Goal: Task Accomplishment & Management: Manage account settings

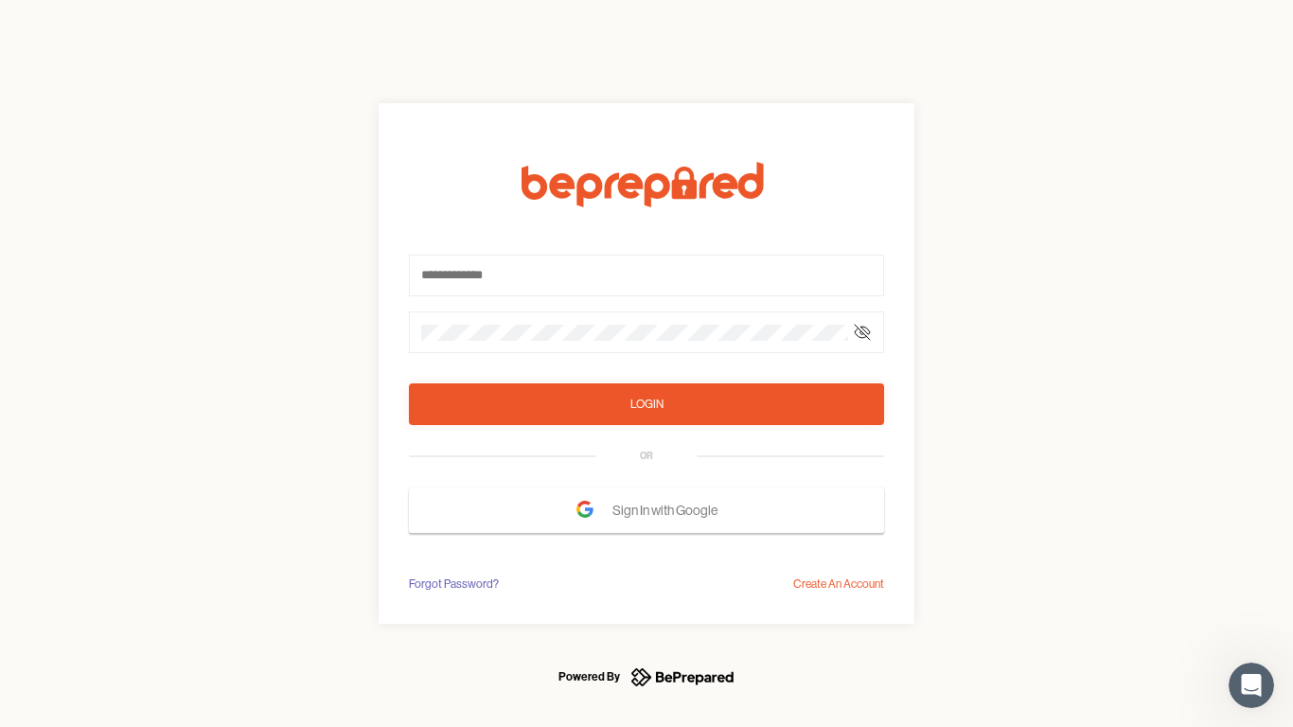
click at [646, 363] on form "Login OR Sign In with Google" at bounding box center [646, 347] width 475 height 371
click at [862, 332] on icon at bounding box center [862, 332] width 15 height 15
click at [646, 404] on div "Login" at bounding box center [646, 404] width 33 height 19
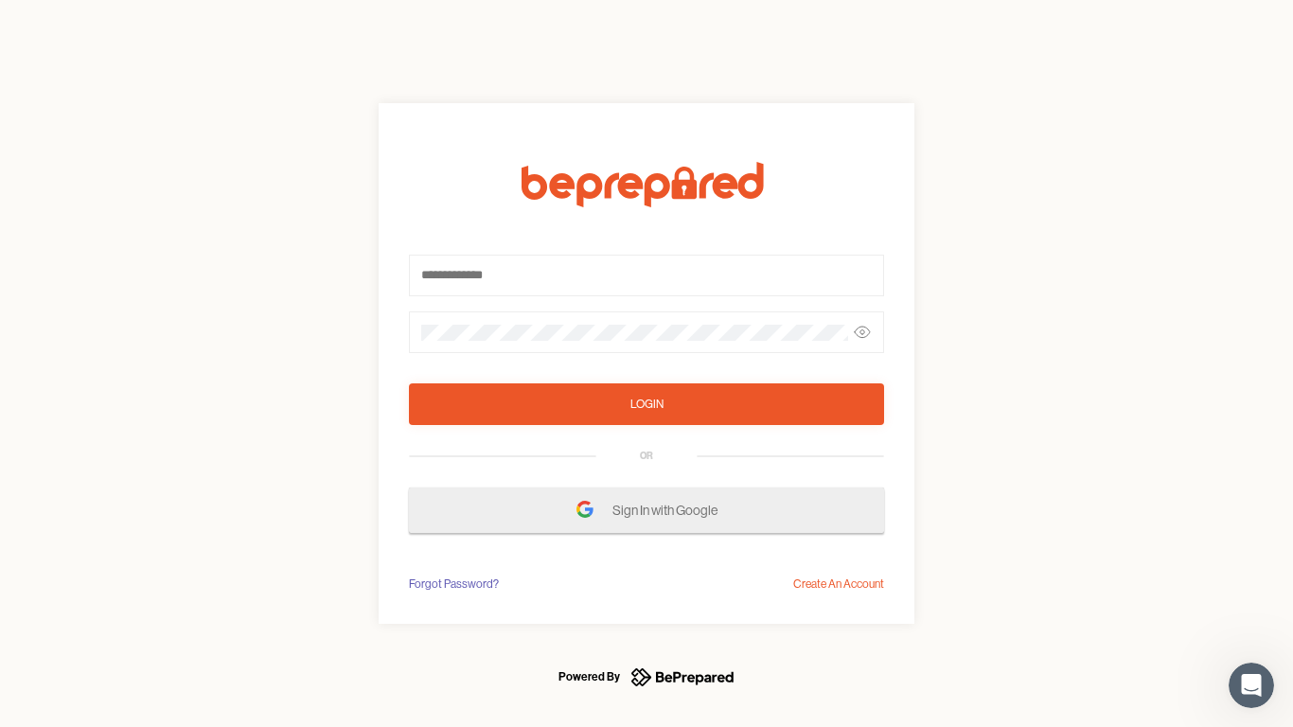
click at [646, 510] on span "Sign In with Google" at bounding box center [669, 510] width 115 height 34
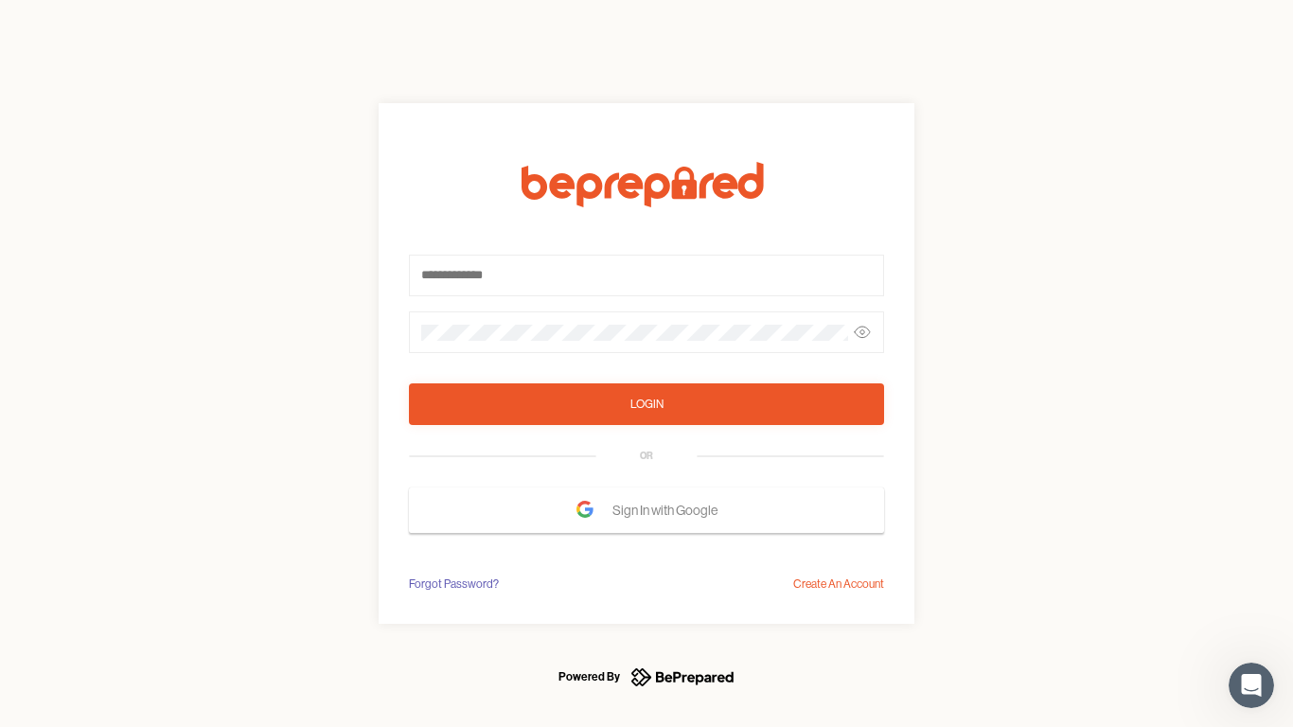
click at [452, 584] on div "Forgot Password?" at bounding box center [454, 583] width 90 height 19
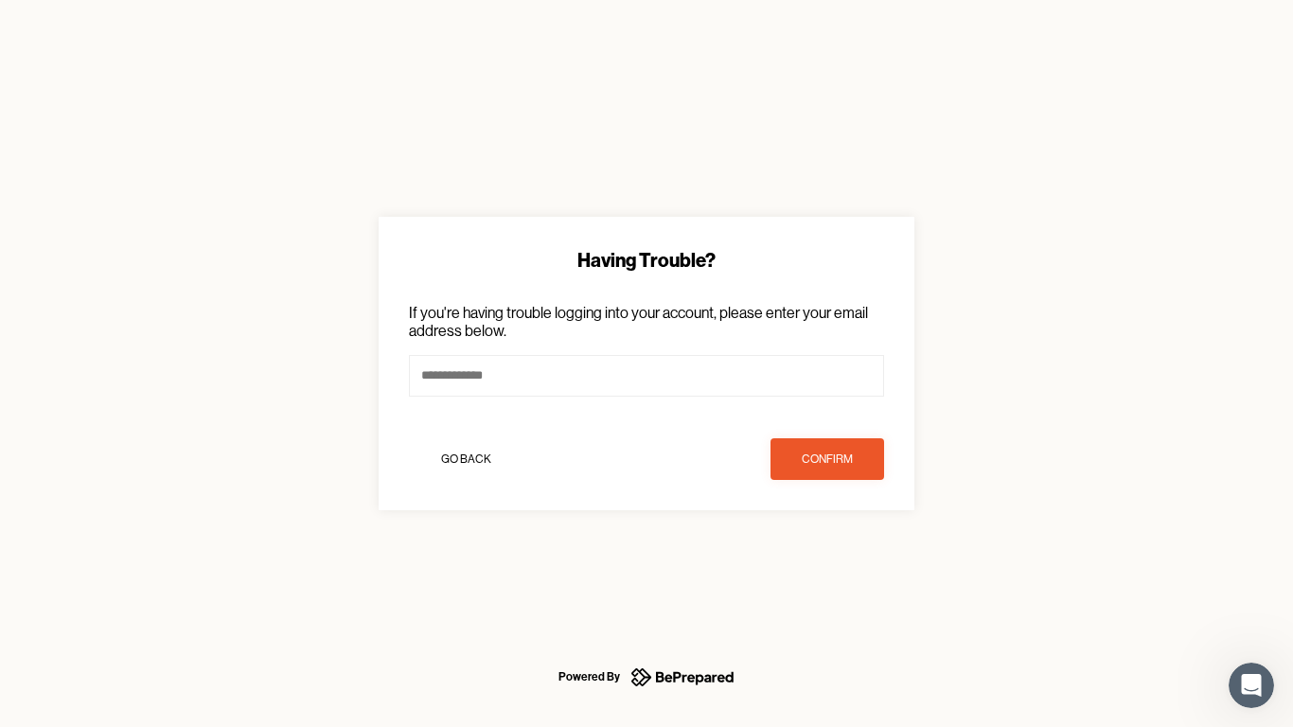
click at [838, 584] on div "Having Trouble? If you're having trouble logging into your account, please ente…" at bounding box center [646, 363] width 1293 height 727
click at [1251, 685] on icon "Open Intercom Messenger" at bounding box center [1251, 685] width 31 height 31
